Goal: Information Seeking & Learning: Learn about a topic

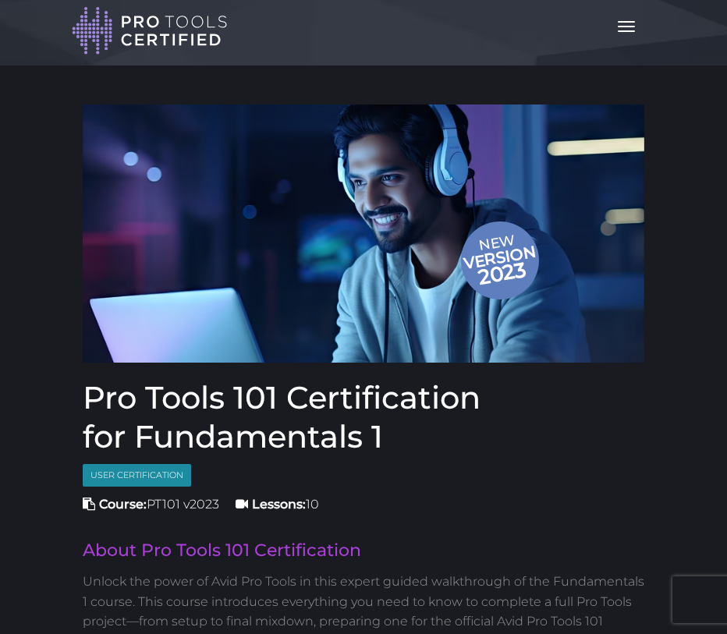
click at [623, 31] on span "button" at bounding box center [626, 31] width 17 height 2
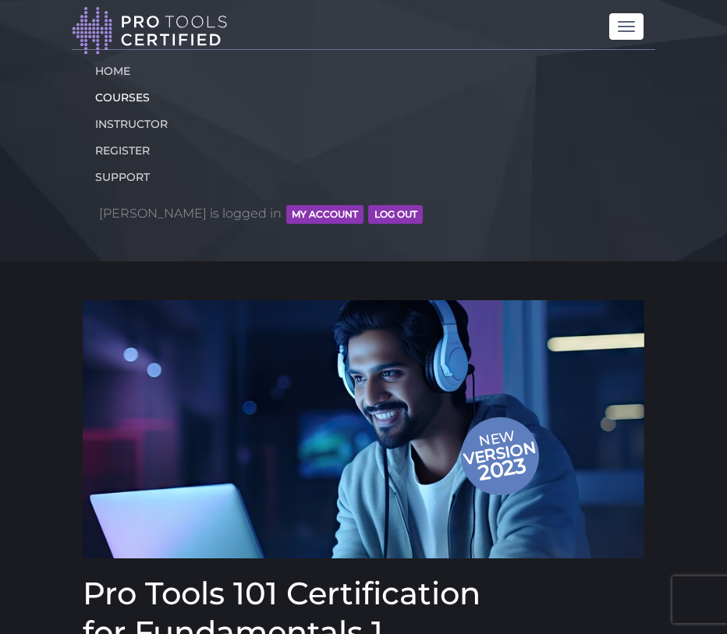
click at [123, 92] on link "COURSES" at bounding box center [363, 97] width 560 height 27
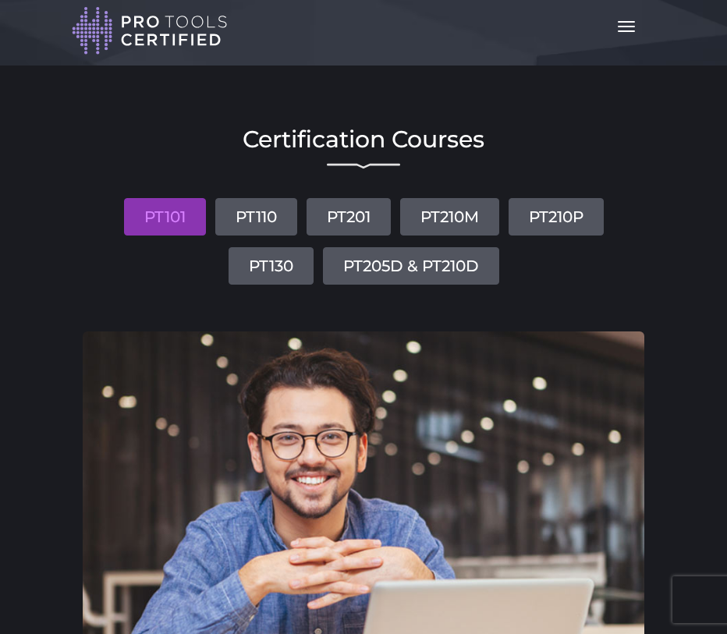
click at [639, 29] on button "Toggle navigation" at bounding box center [626, 26] width 34 height 27
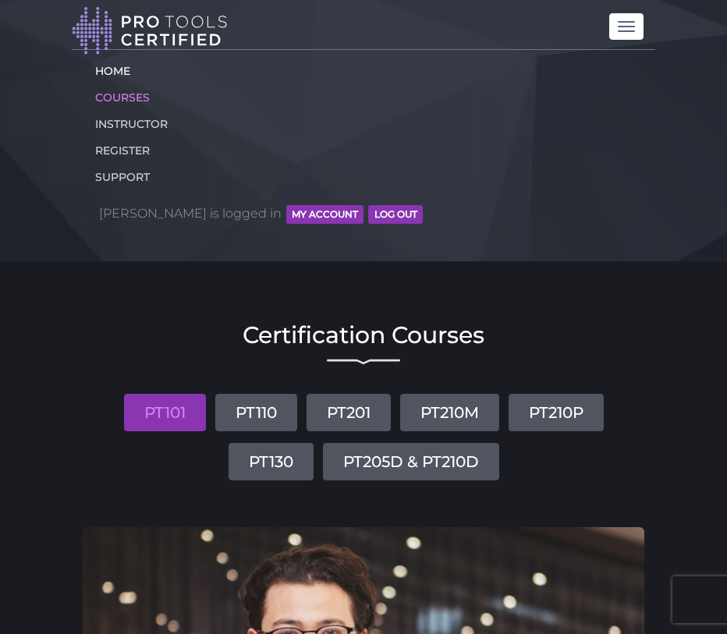
click at [122, 60] on link "HOME" at bounding box center [363, 71] width 560 height 27
click at [121, 67] on link "HOME" at bounding box center [363, 71] width 560 height 27
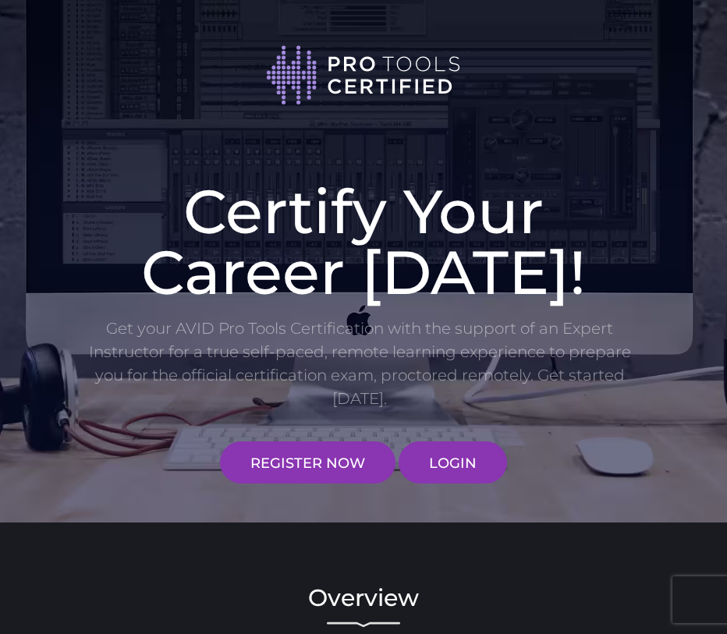
click at [457, 478] on link "LOGIN" at bounding box center [453, 462] width 108 height 42
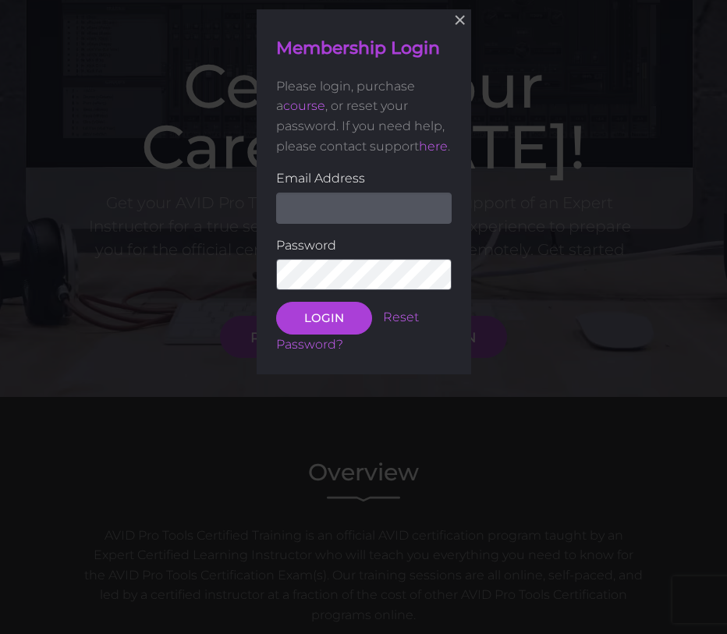
scroll to position [126, 0]
click at [370, 222] on input "email" at bounding box center [363, 206] width 175 height 31
type input "multipleblastoff@gmail.com"
click at [323, 325] on button "LOGIN" at bounding box center [324, 317] width 96 height 33
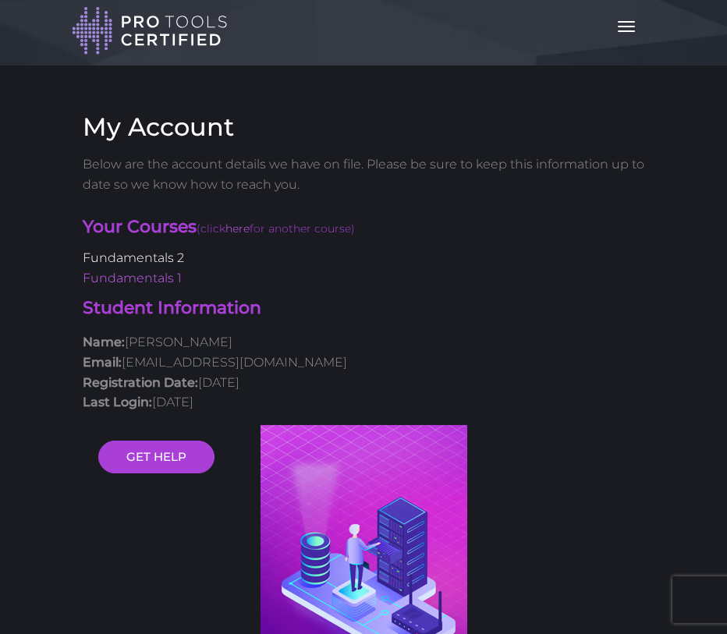
click at [167, 252] on link "Fundamentals 2" at bounding box center [133, 257] width 101 height 15
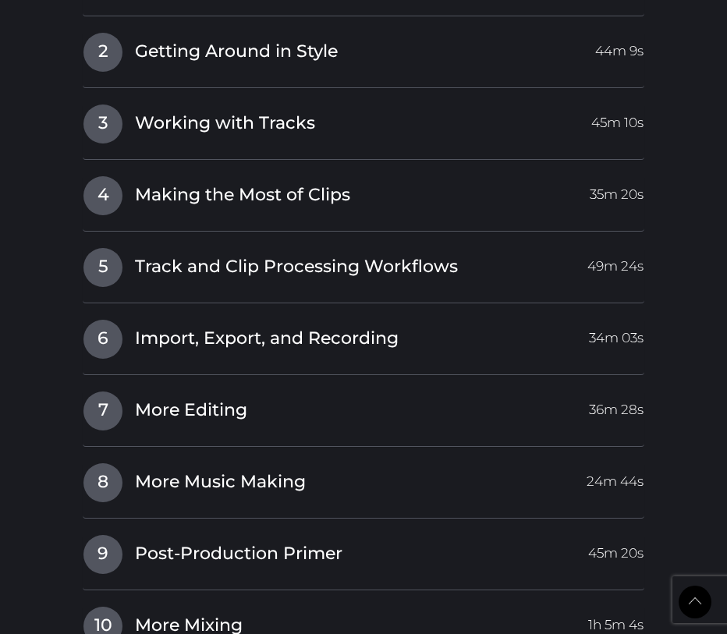
scroll to position [2164, 0]
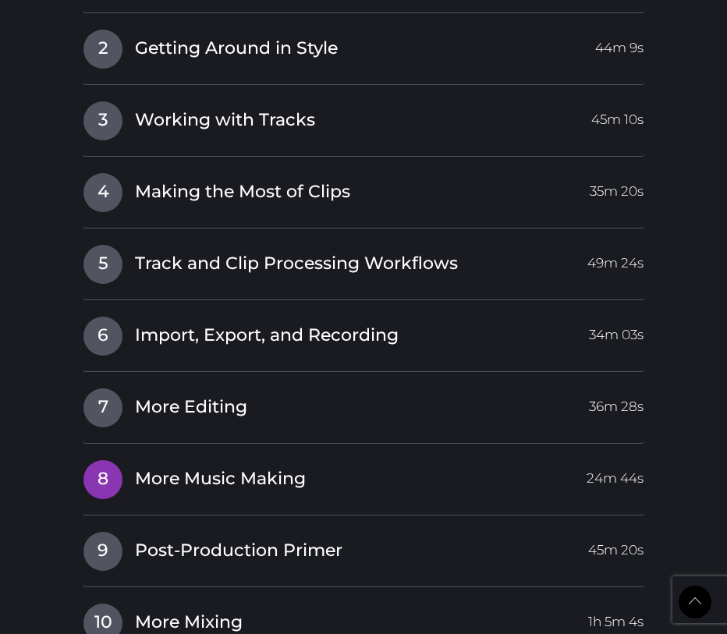
click at [101, 388] on span "7" at bounding box center [102, 407] width 39 height 39
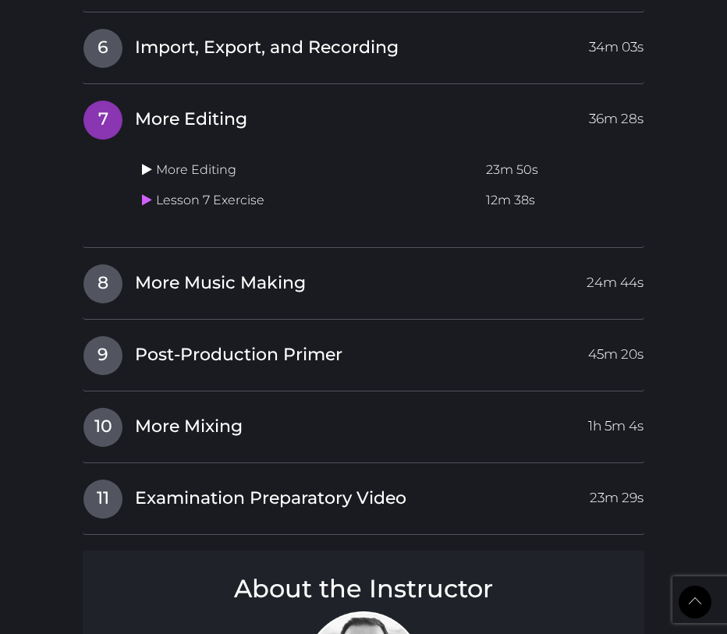
click at [145, 163] on icon at bounding box center [147, 169] width 10 height 12
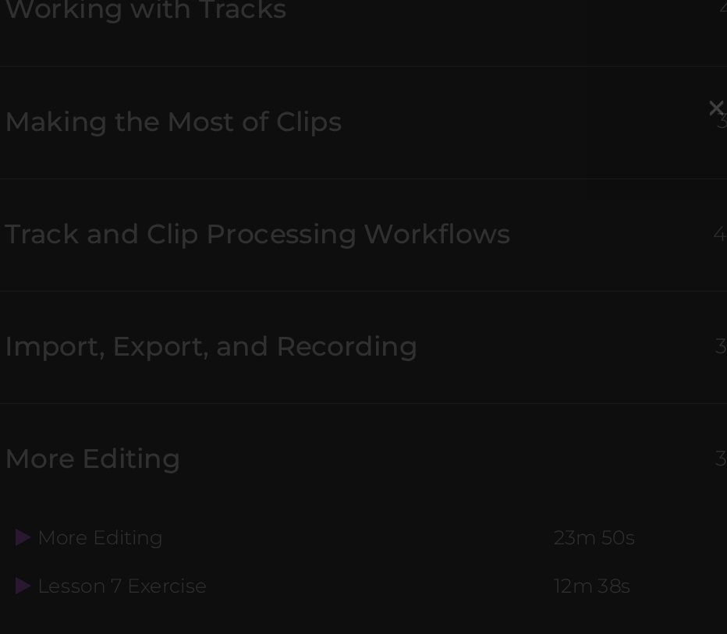
scroll to position [1972, 0]
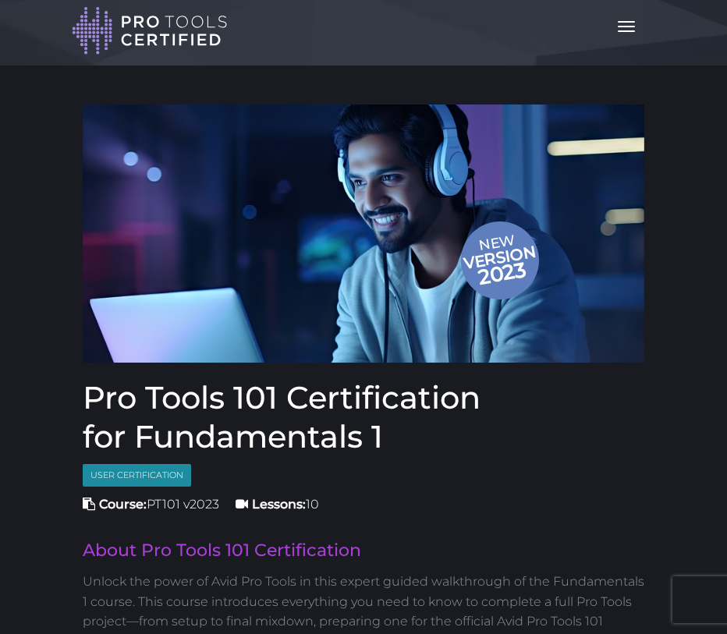
click at [614, 39] on button "Toggle navigation" at bounding box center [626, 26] width 34 height 27
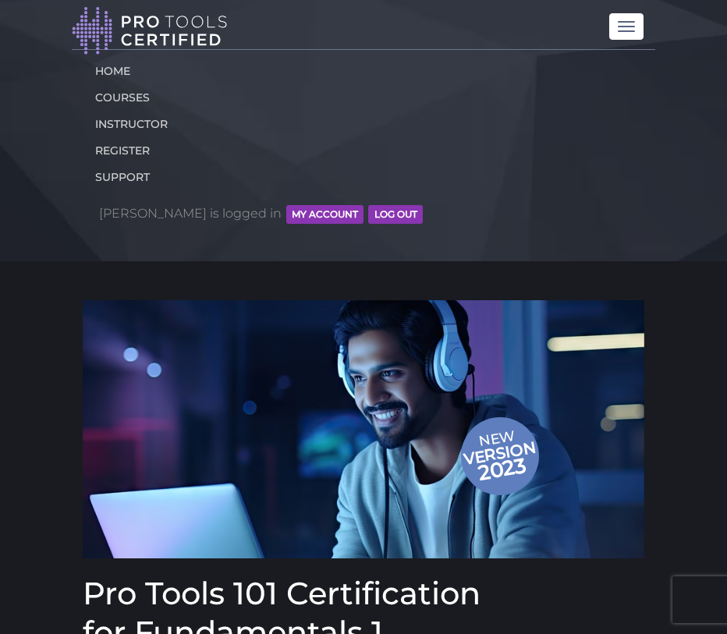
click at [286, 220] on button "MY ACCOUNT" at bounding box center [324, 214] width 77 height 19
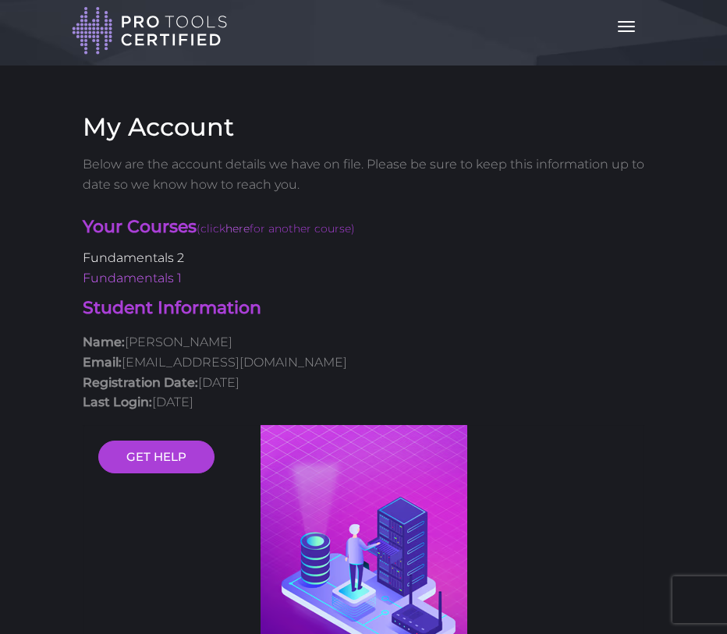
click at [167, 257] on link "Fundamentals 2" at bounding box center [133, 257] width 101 height 15
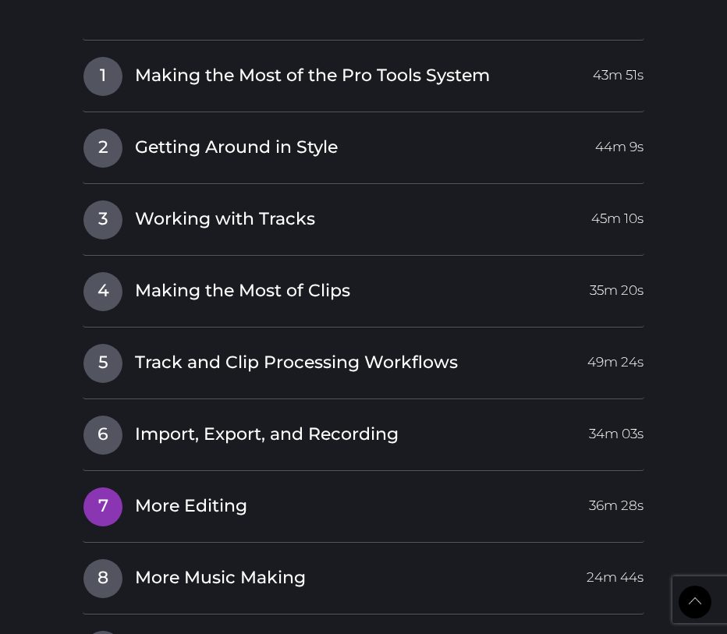
scroll to position [2151, 0]
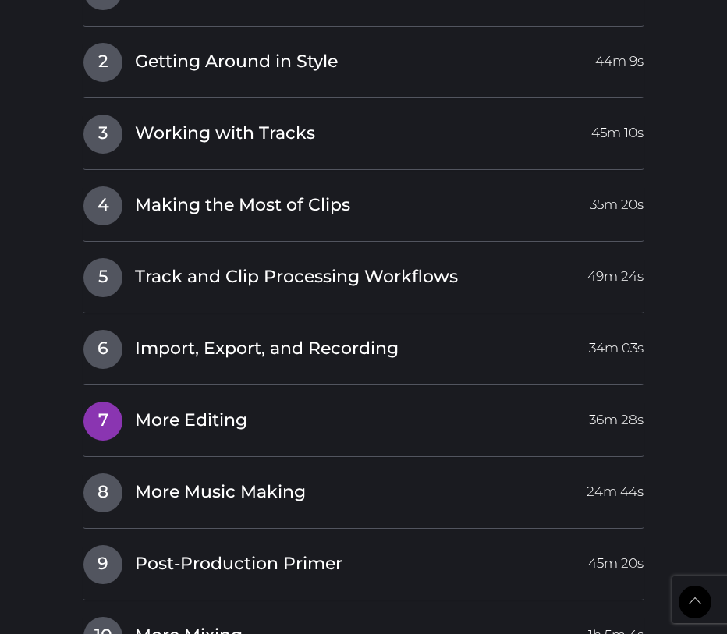
click at [181, 409] on span "More Editing" at bounding box center [191, 421] width 112 height 24
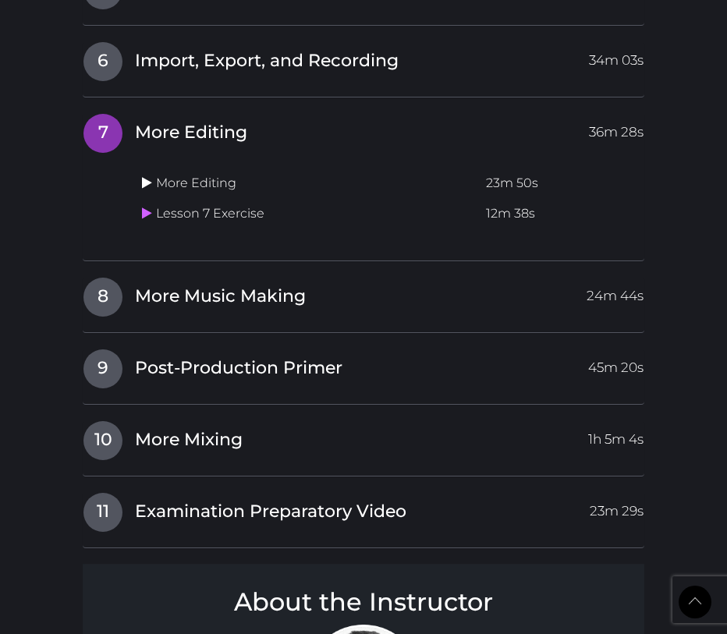
click at [145, 176] on icon at bounding box center [147, 182] width 10 height 12
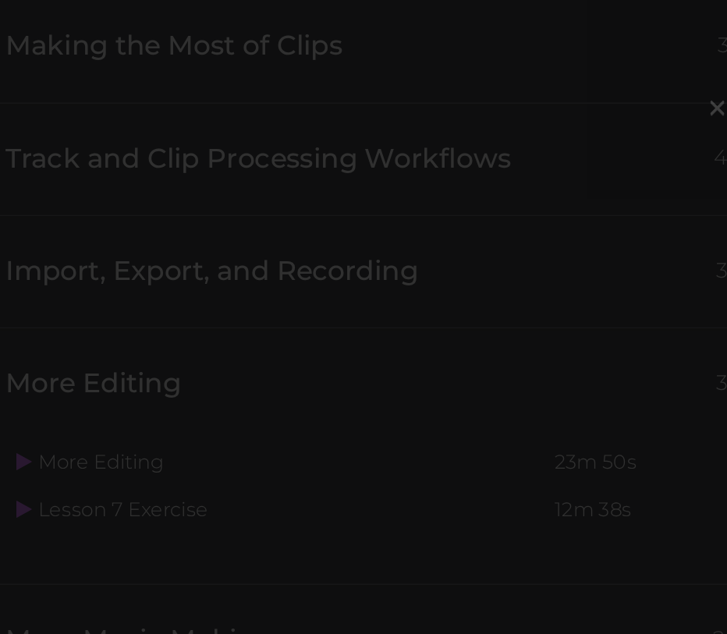
scroll to position [2031, 0]
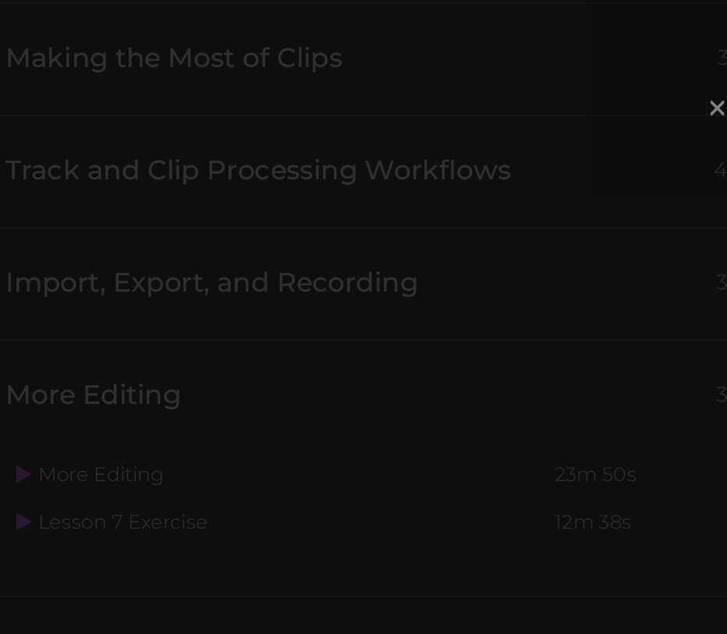
click at [582, 67] on span "×" at bounding box center [590, 68] width 16 height 34
